Goal: Book appointment/travel/reservation

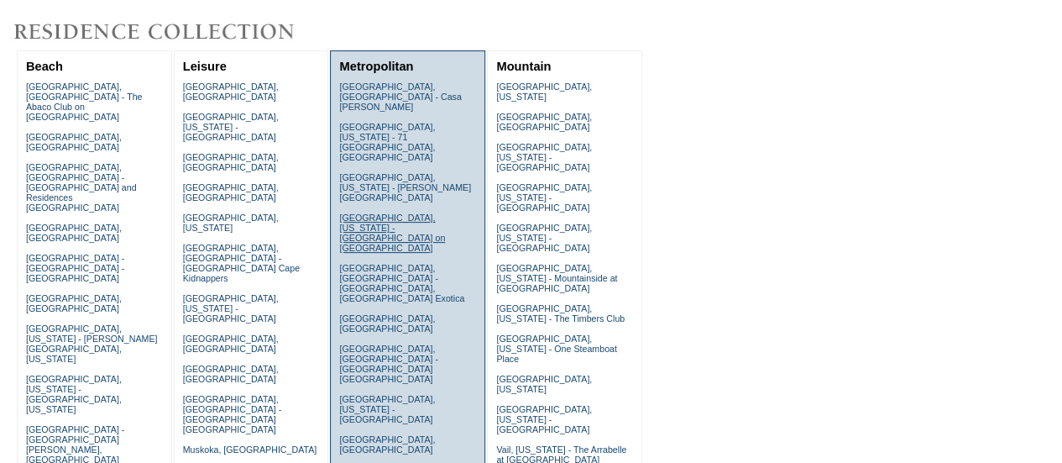
scroll to position [158, 0]
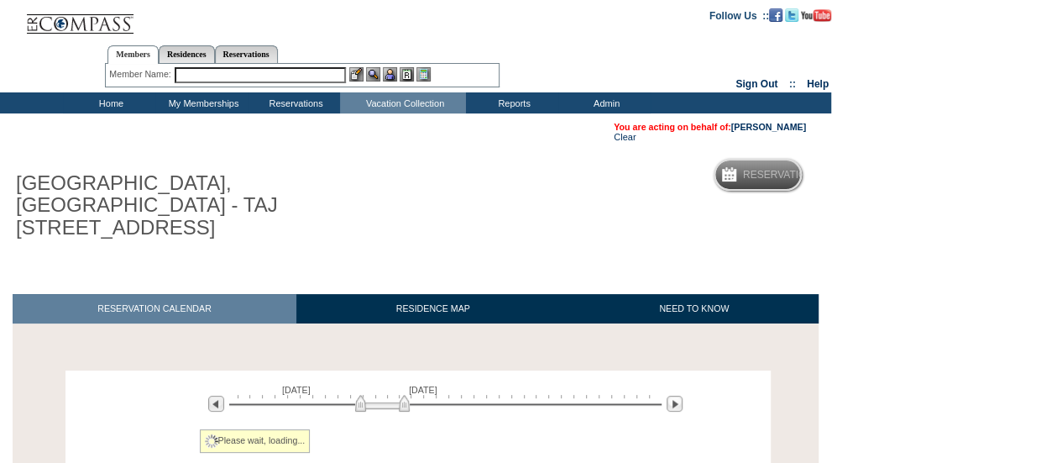
scroll to position [129, 0]
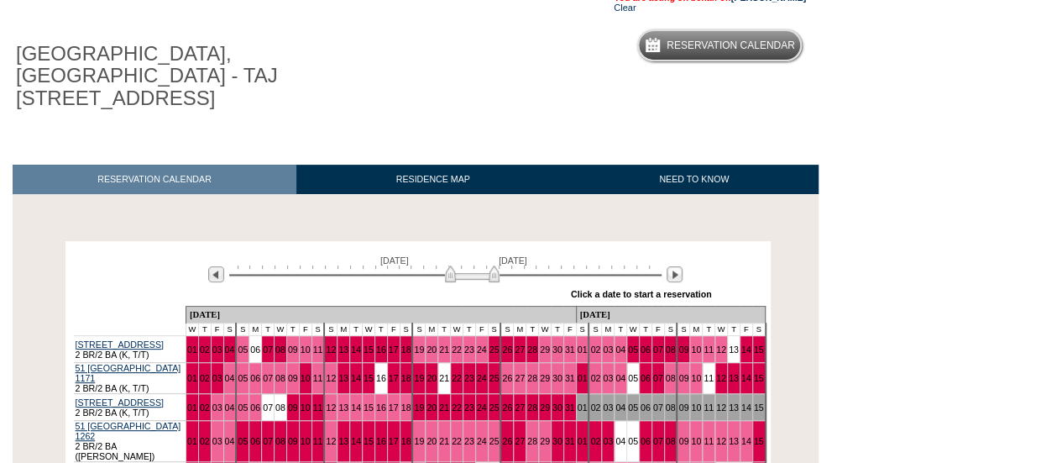
drag, startPoint x: 379, startPoint y: 258, endPoint x: 469, endPoint y: 257, distance: 89.8
click at [469, 265] on img at bounding box center [472, 273] width 55 height 17
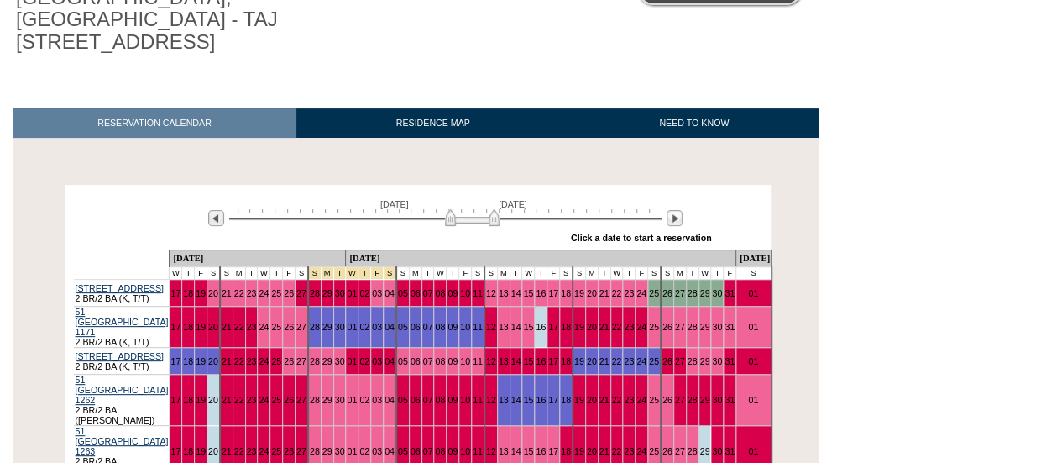
scroll to position [193, 0]
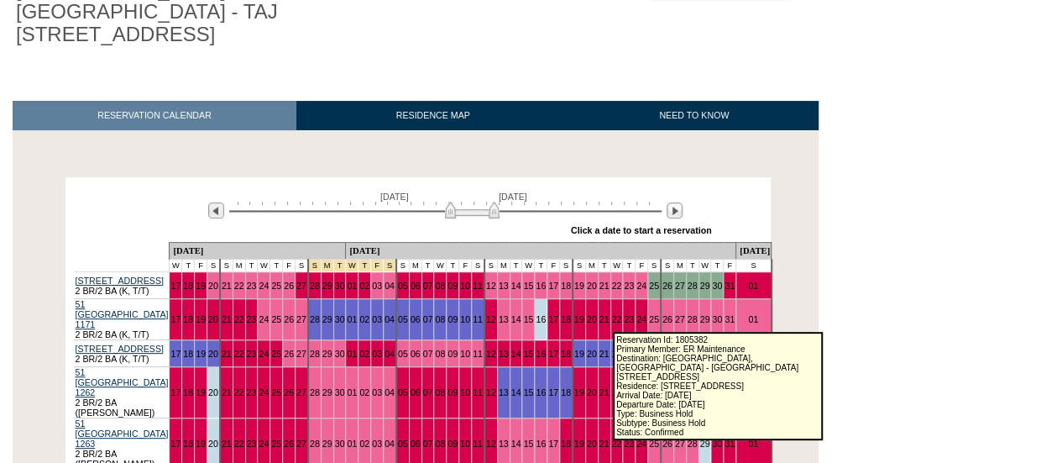
click at [649, 348] on link "25" at bounding box center [654, 353] width 10 height 10
